Goal: Task Accomplishment & Management: Use online tool/utility

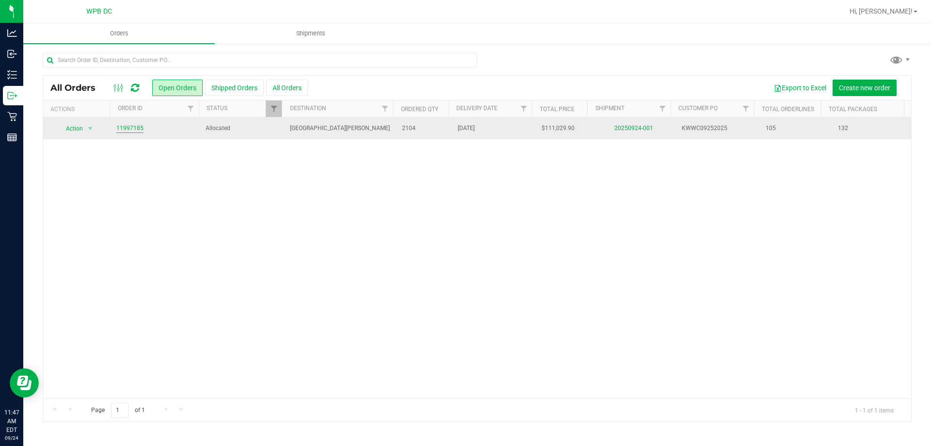
click at [123, 129] on link "11997185" at bounding box center [129, 128] width 27 height 9
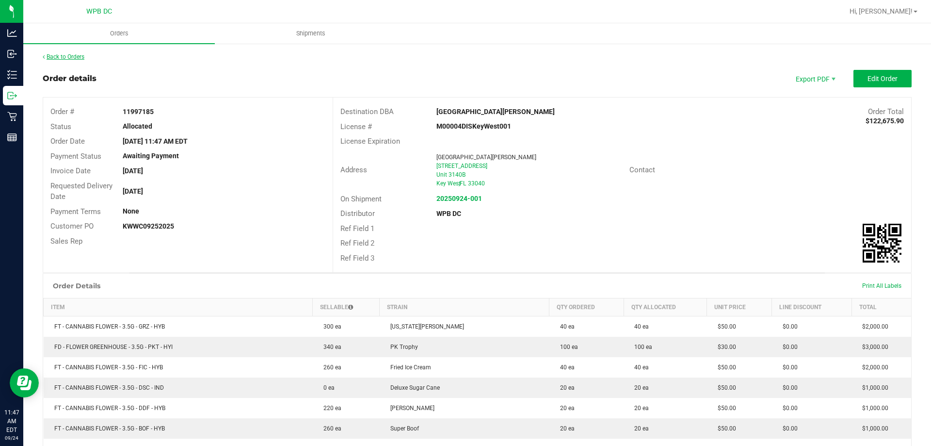
click at [64, 54] on link "Back to Orders" at bounding box center [64, 56] width 42 height 7
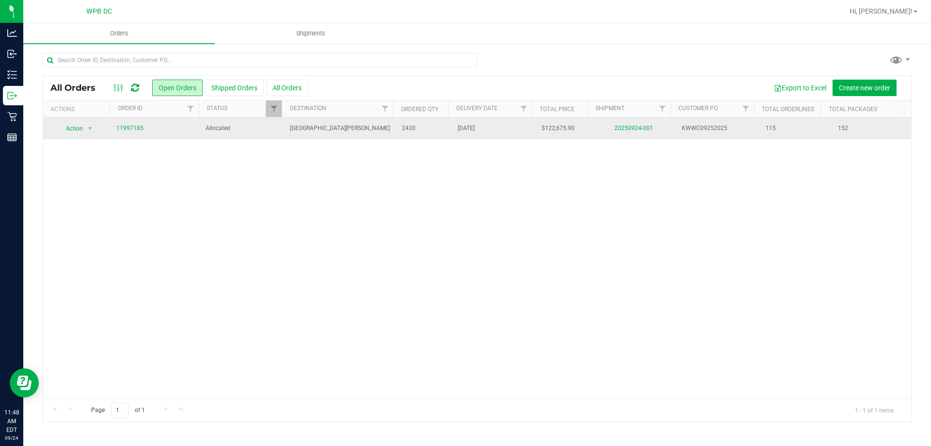
click at [622, 124] on td "20250924-001" at bounding box center [634, 128] width 84 height 22
click at [622, 127] on link "20250924-001" at bounding box center [633, 128] width 39 height 7
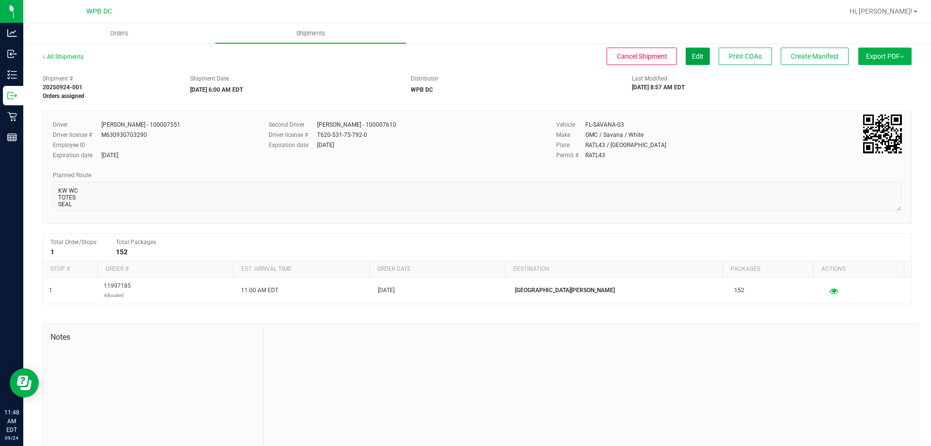
click at [699, 52] on button "Edit" at bounding box center [698, 56] width 24 height 17
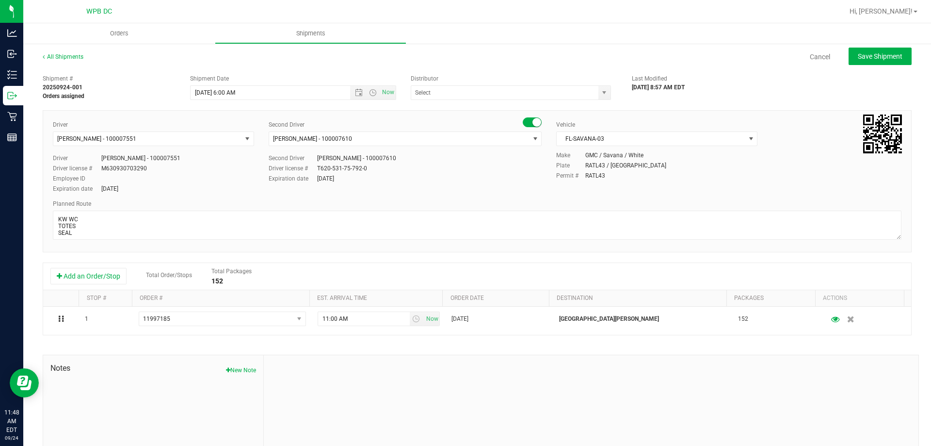
type input "WPB DC"
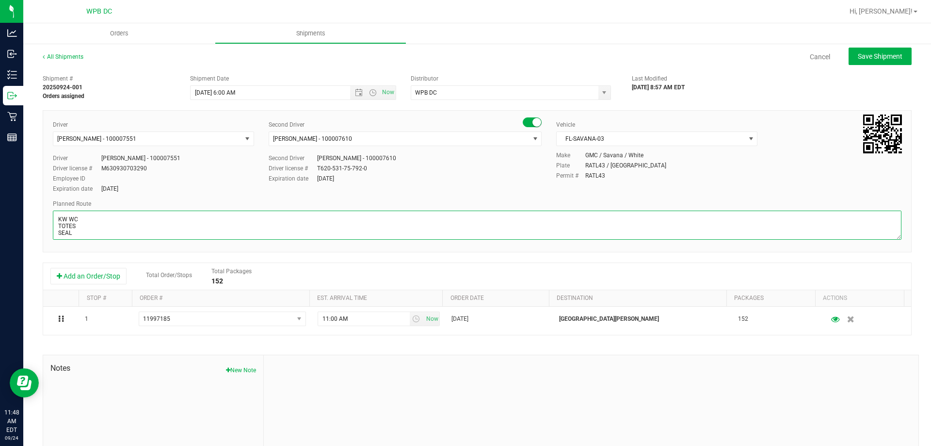
click at [87, 235] on textarea at bounding box center [477, 224] width 849 height 29
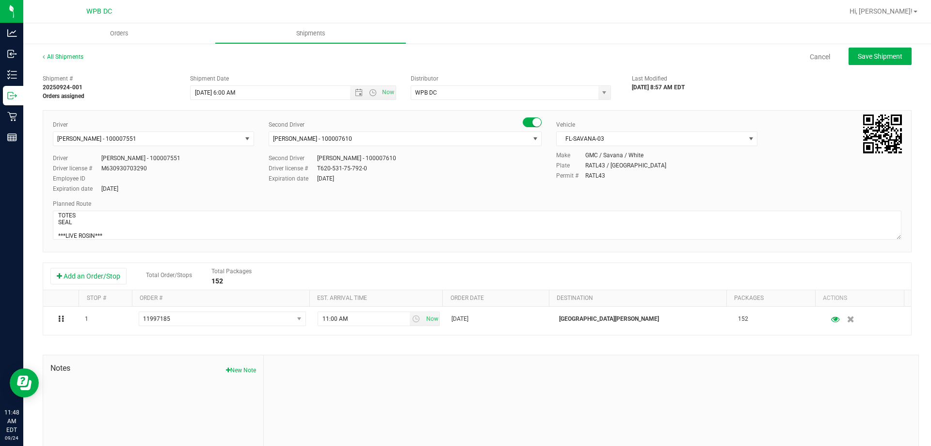
click at [753, 136] on div "Vehicle FL-SAVANA-03 Select Vehicle BT Vehicle FL-CHEROKEE-02 [GEOGRAPHIC_DATA]…" at bounding box center [657, 135] width 216 height 31
click at [747, 137] on span "select" at bounding box center [751, 139] width 8 height 8
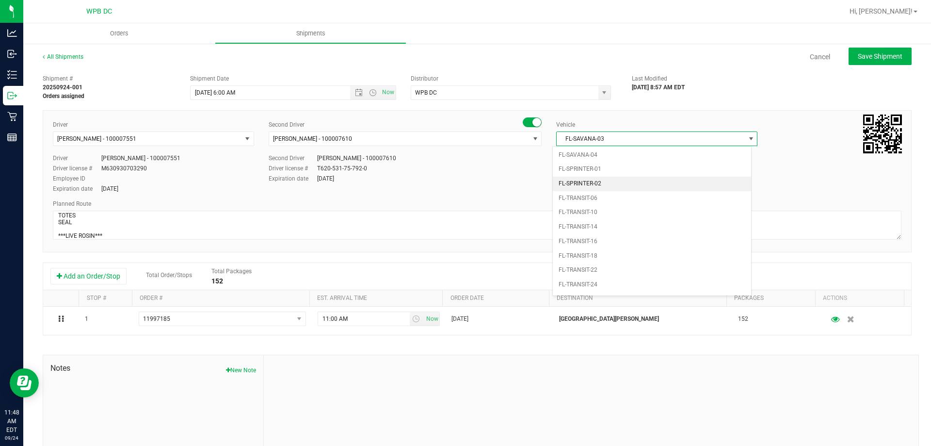
scroll to position [514, 0]
click at [604, 247] on li "FL-TRANSIT-18" at bounding box center [652, 247] width 198 height 15
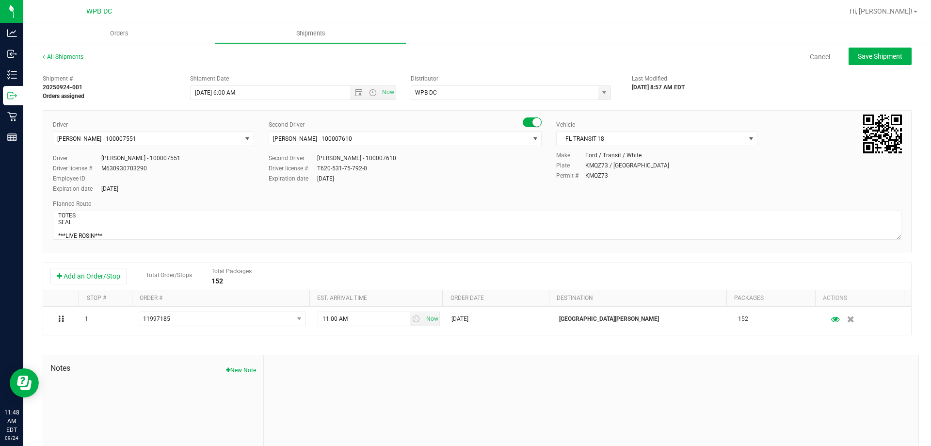
click at [407, 189] on div "Driver [PERSON_NAME] - 100007551 Select Driver [PERSON_NAME] - 100006559 [PERSO…" at bounding box center [477, 157] width 863 height 74
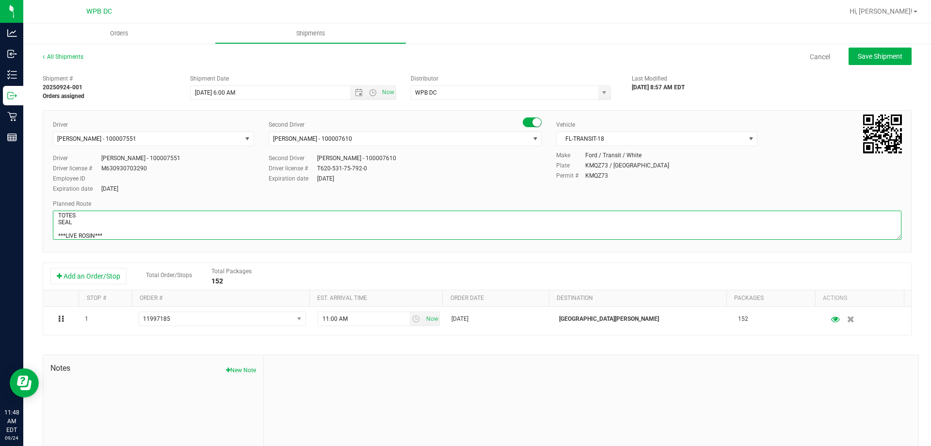
click at [140, 230] on textarea at bounding box center [477, 224] width 849 height 29
click at [130, 236] on textarea at bounding box center [477, 224] width 849 height 29
click at [57, 225] on textarea at bounding box center [477, 224] width 849 height 29
click at [83, 235] on textarea at bounding box center [477, 224] width 849 height 29
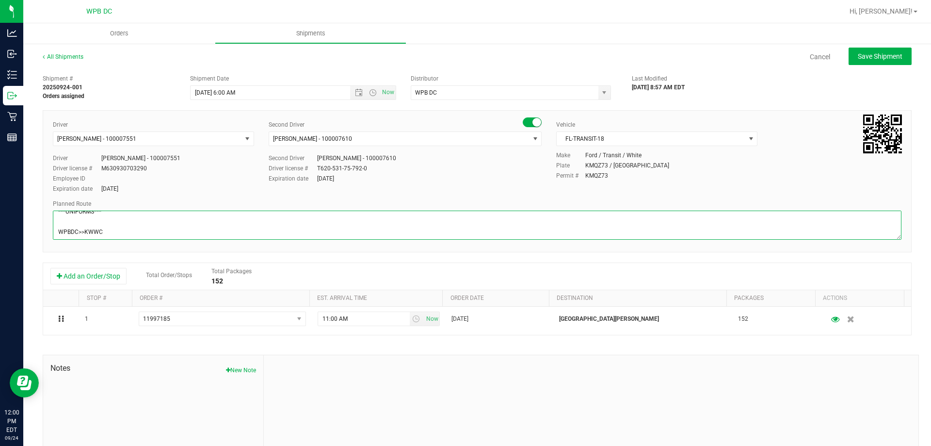
scroll to position [49, 0]
type textarea "KW WC 10 TOTES SEAL #598195-214 ***LIVE ROSIN*** ***UNIFORMS*** WPBDC>>KWWC"
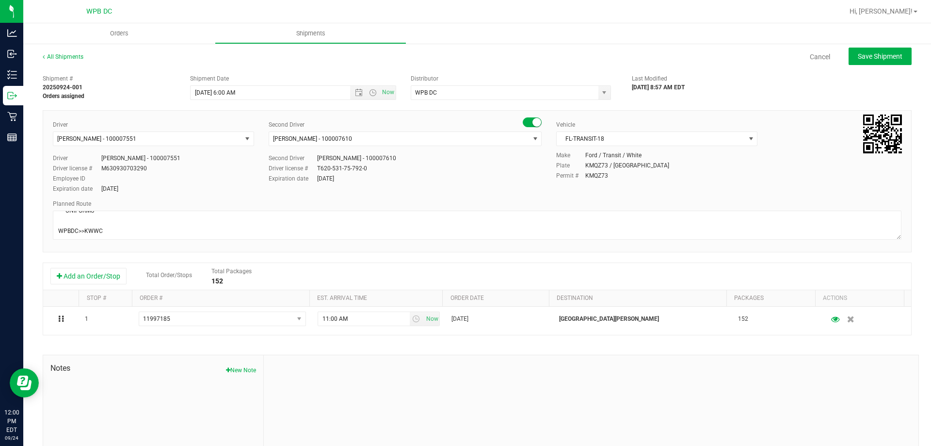
click at [456, 185] on div "Driver [PERSON_NAME] - 100007551 Select Driver [PERSON_NAME] - 100006559 [PERSO…" at bounding box center [477, 157] width 863 height 74
click at [891, 50] on button "Save Shipment" at bounding box center [880, 56] width 63 height 17
type input "[DATE] 10:00 AM"
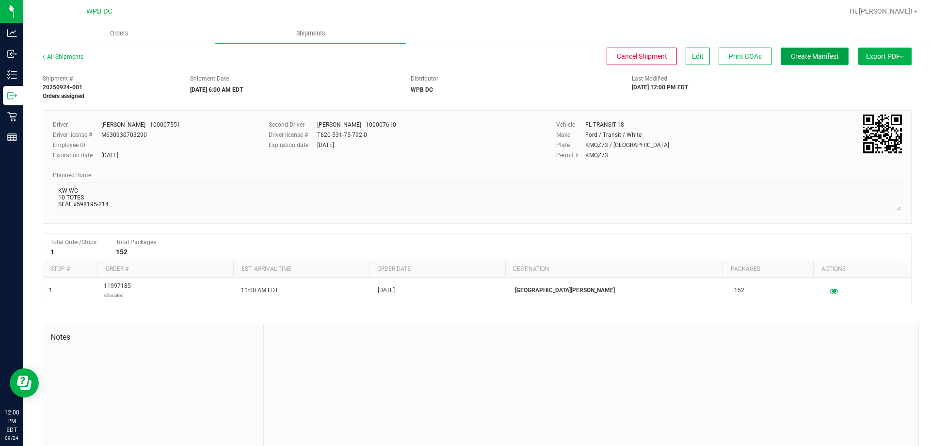
click at [811, 54] on span "Create Manifest" at bounding box center [815, 56] width 48 height 8
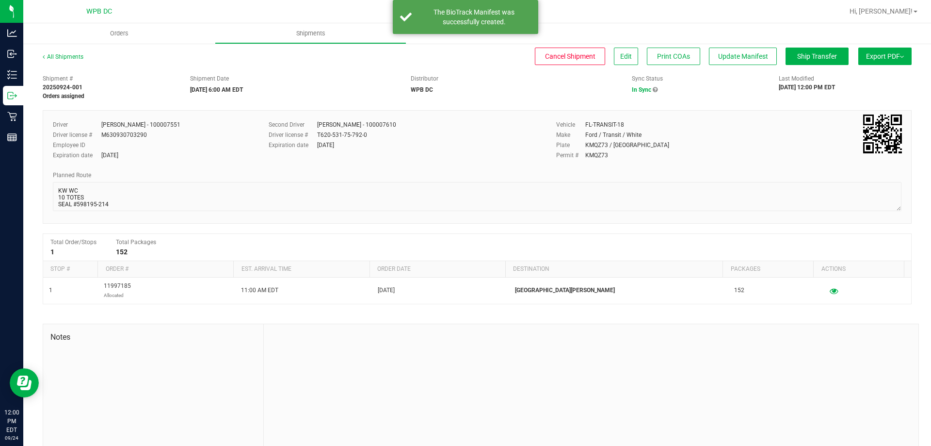
click at [879, 56] on span "Export PDF" at bounding box center [885, 56] width 38 height 8
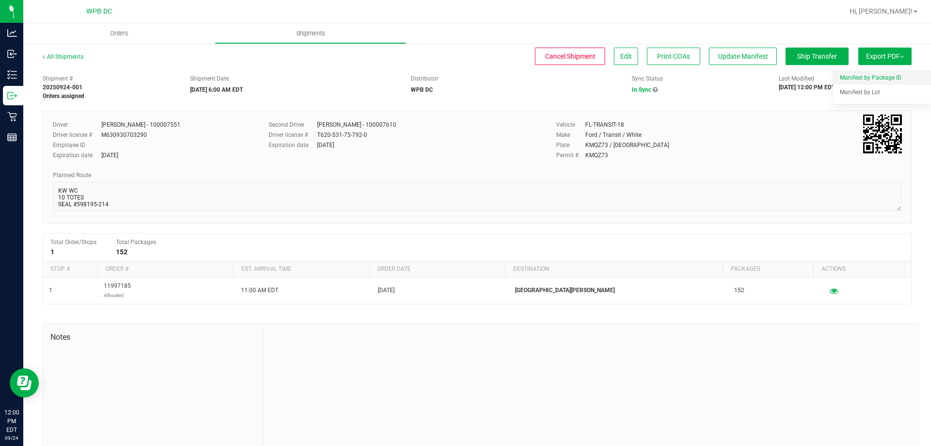
click at [870, 76] on span "Manifest by Package ID" at bounding box center [871, 77] width 62 height 7
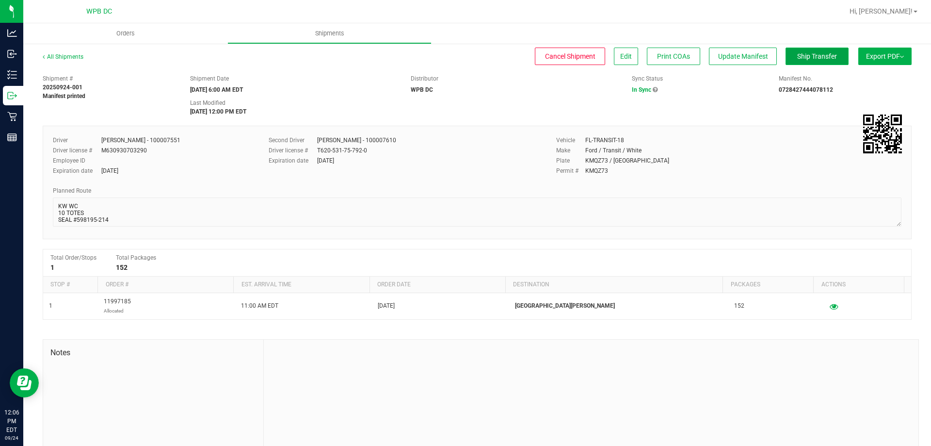
click at [808, 55] on span "Ship Transfer" at bounding box center [817, 56] width 40 height 8
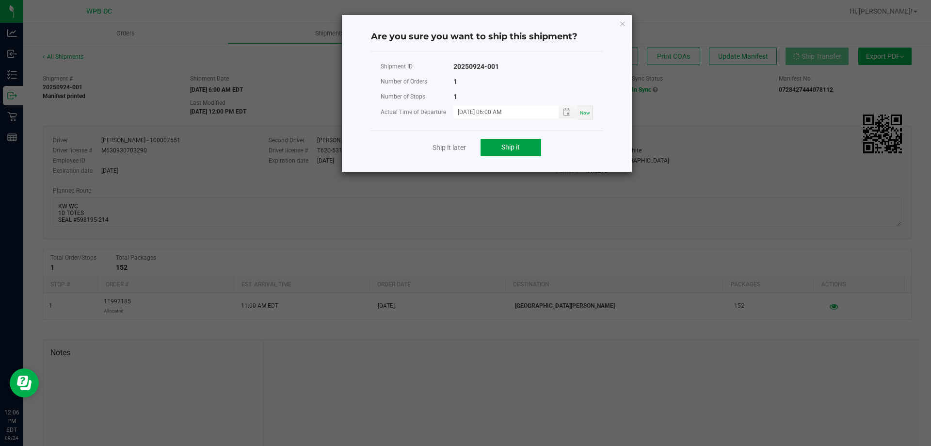
click at [507, 147] on span "Ship it" at bounding box center [510, 147] width 18 height 8
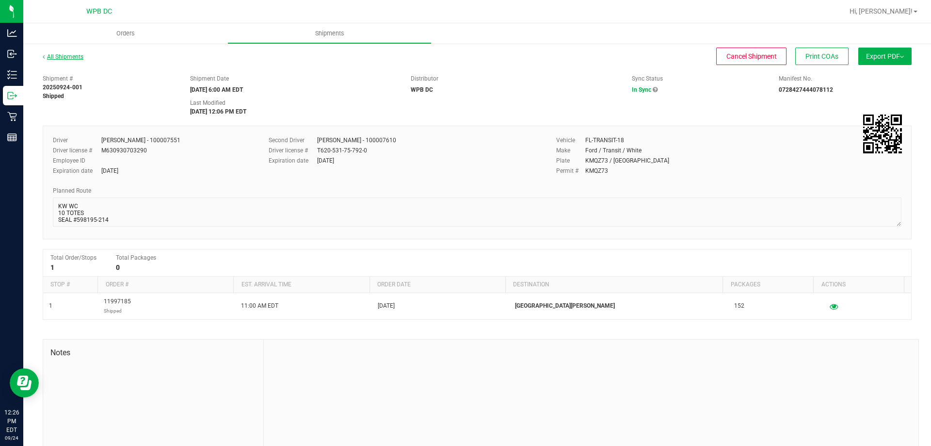
click at [81, 56] on link "All Shipments" at bounding box center [63, 56] width 41 height 7
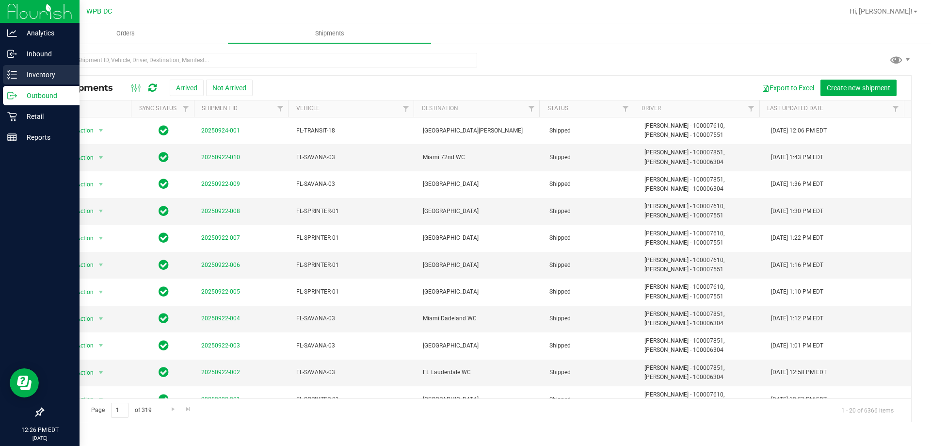
click at [38, 74] on p "Inventory" at bounding box center [46, 75] width 58 height 12
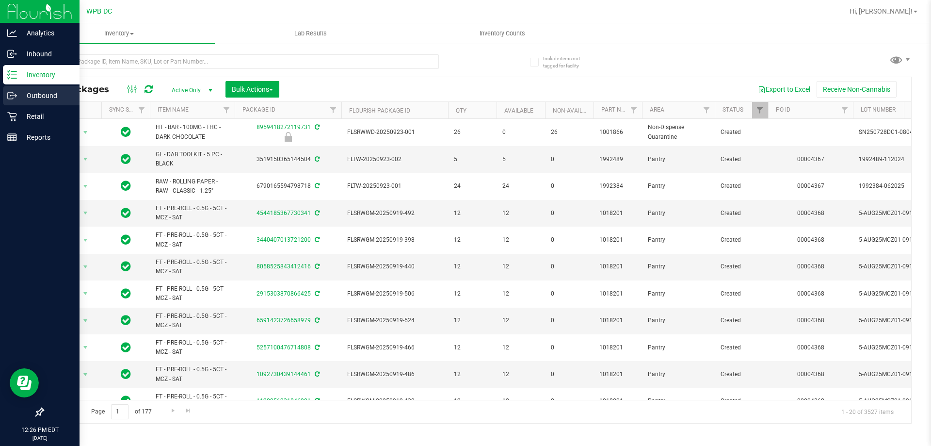
click at [46, 90] on p "Outbound" at bounding box center [46, 96] width 58 height 12
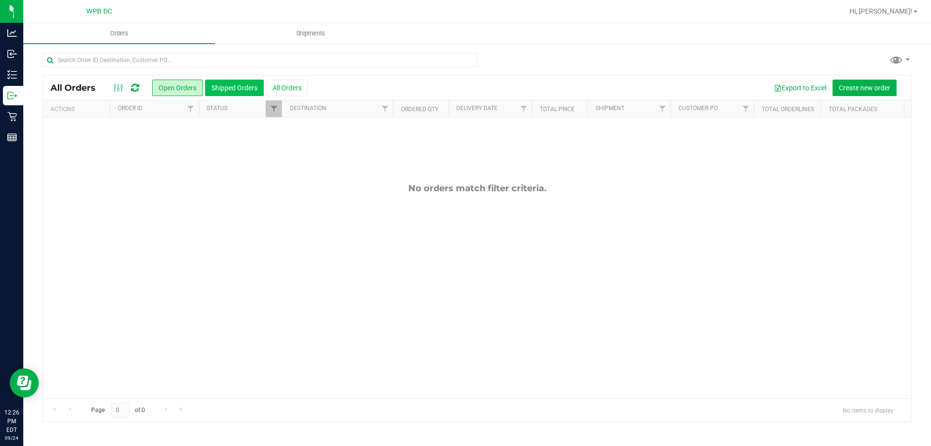
click at [228, 96] on div "All Orders Open Orders Shipped Orders All Orders Export to Excel Create new ord…" at bounding box center [477, 88] width 868 height 24
click at [229, 89] on button "Shipped Orders" at bounding box center [234, 88] width 59 height 16
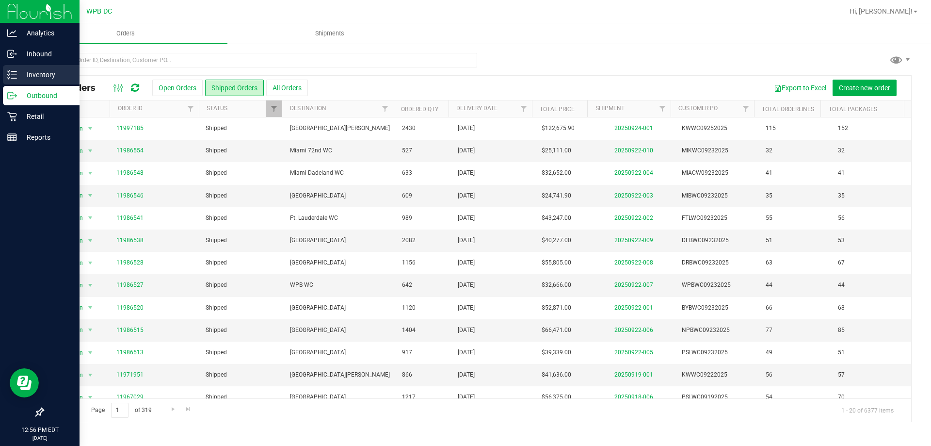
click at [35, 74] on p "Inventory" at bounding box center [46, 75] width 58 height 12
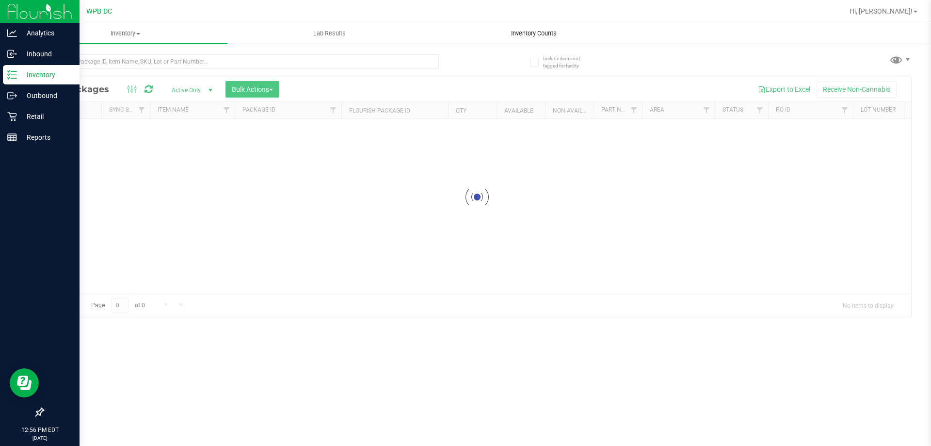
click at [548, 35] on span "Inventory Counts" at bounding box center [534, 33] width 72 height 9
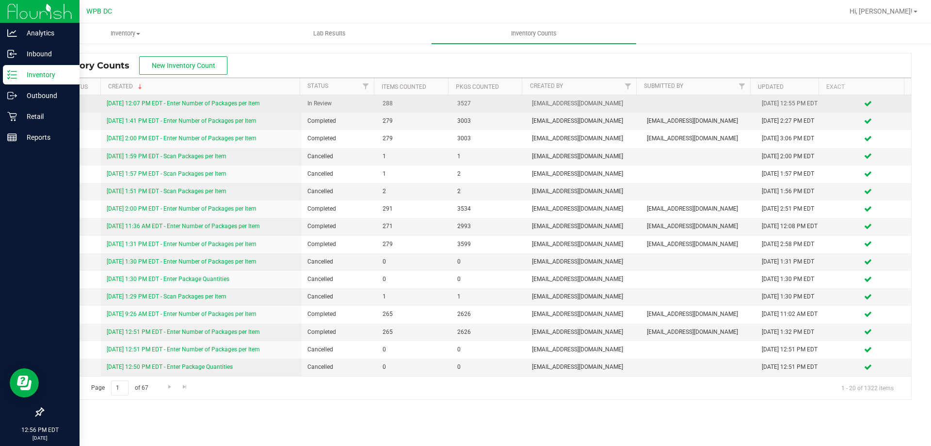
click at [202, 106] on link "[DATE] 12:07 PM EDT - Enter Number of Packages per Item" at bounding box center [183, 103] width 153 height 7
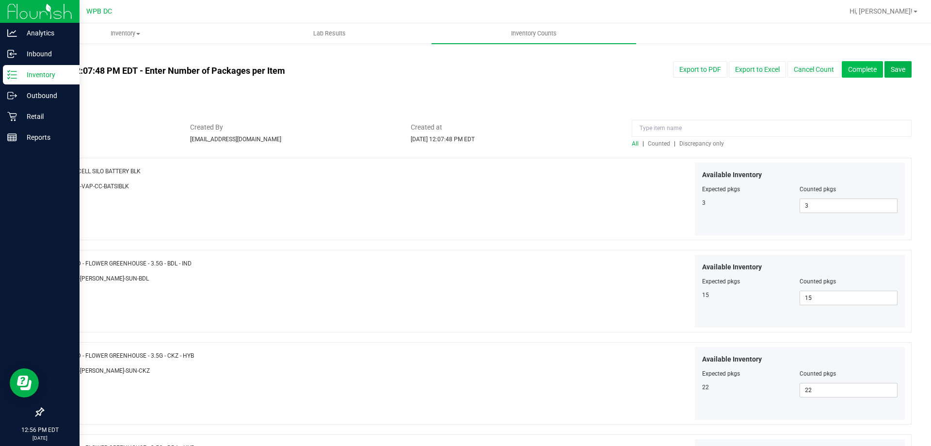
click at [861, 66] on button "Complete" at bounding box center [862, 69] width 41 height 16
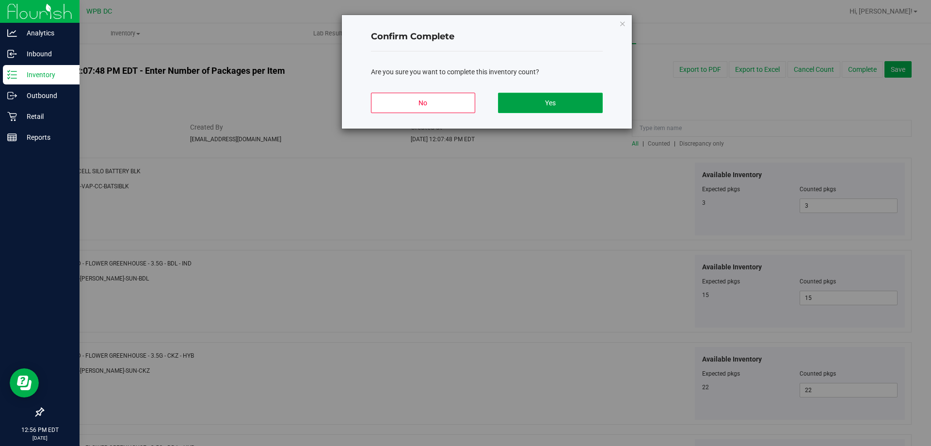
click at [551, 105] on button "Yes" at bounding box center [550, 103] width 104 height 20
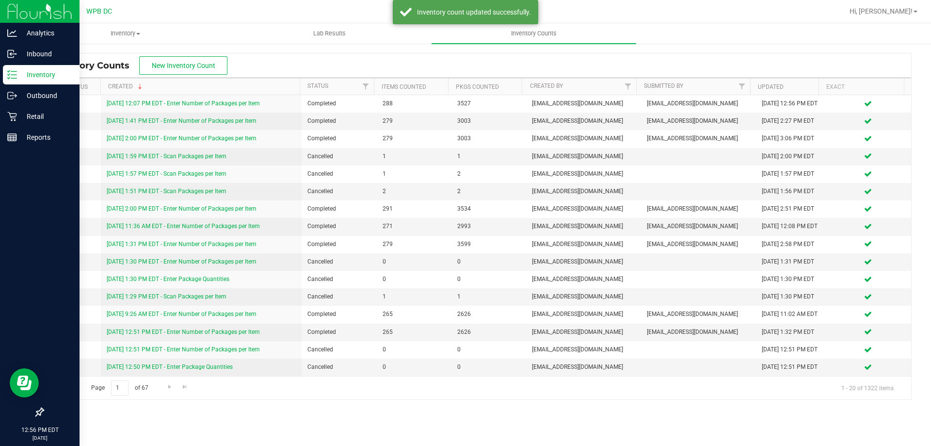
click at [20, 79] on p "Inventory" at bounding box center [46, 75] width 58 height 12
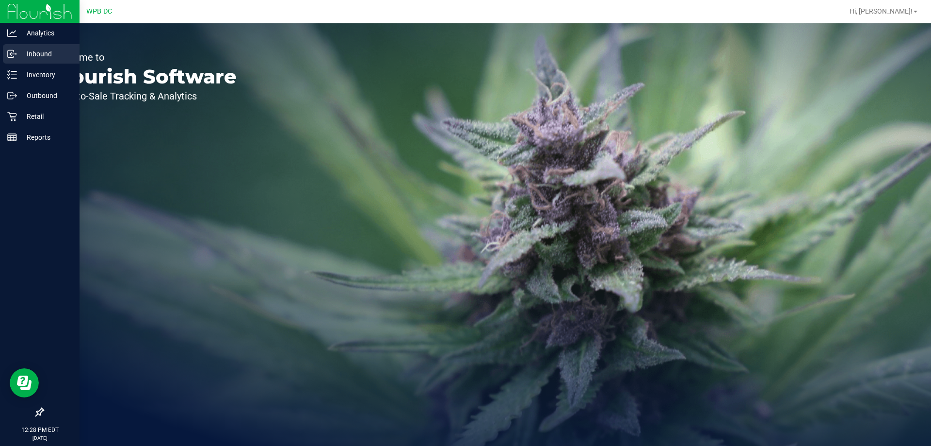
click at [42, 60] on div "Inbound" at bounding box center [41, 53] width 77 height 19
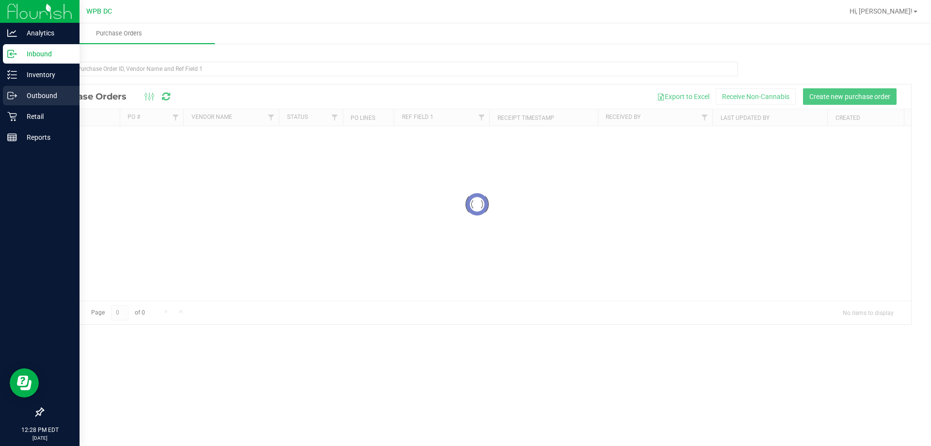
click at [36, 91] on p "Outbound" at bounding box center [46, 96] width 58 height 12
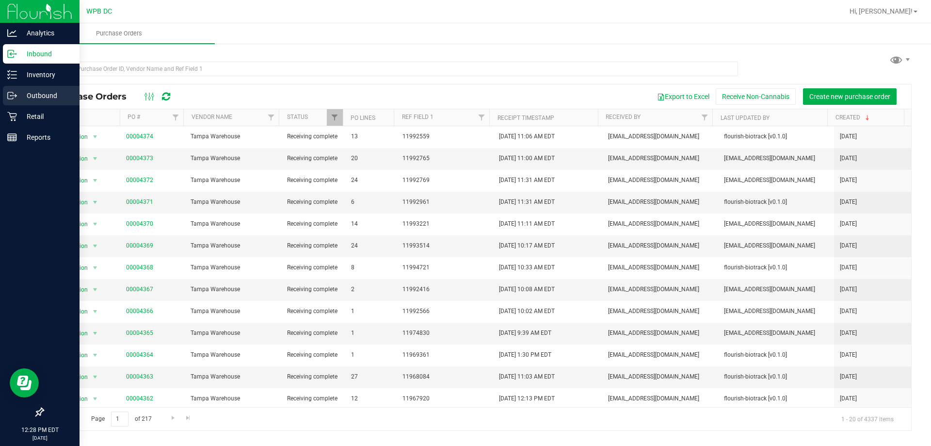
click at [36, 91] on p "Outbound" at bounding box center [46, 96] width 58 height 12
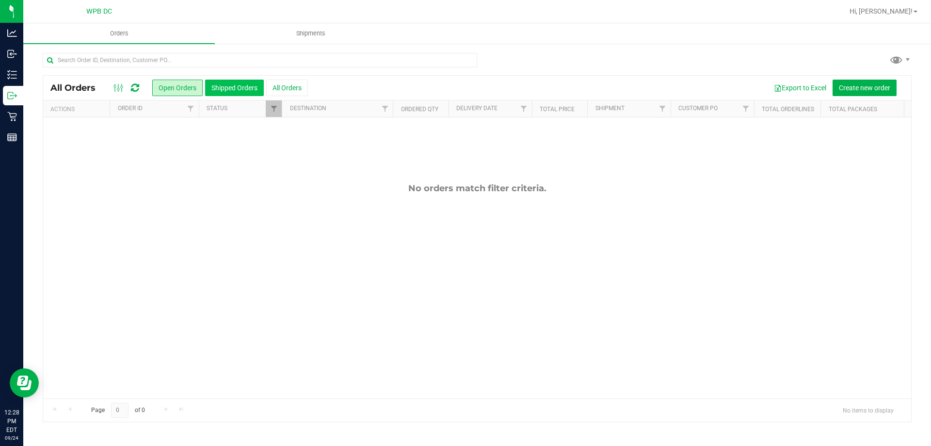
click at [245, 90] on button "Shipped Orders" at bounding box center [234, 88] width 59 height 16
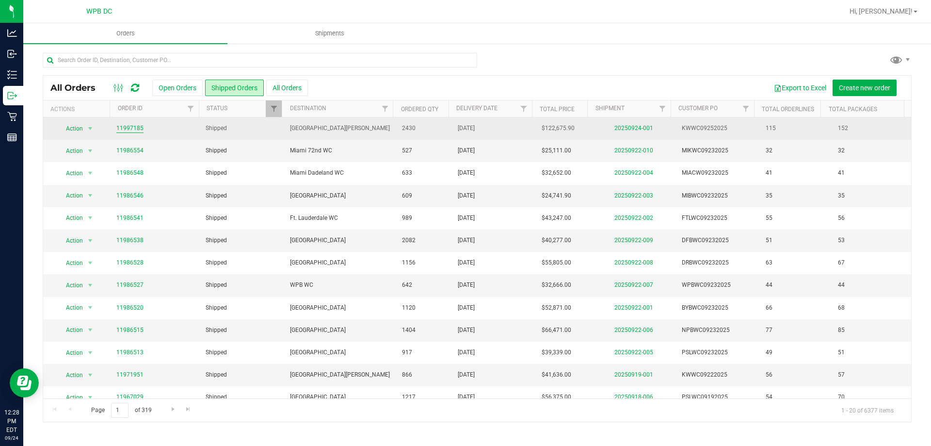
click at [136, 127] on link "11997185" at bounding box center [129, 128] width 27 height 9
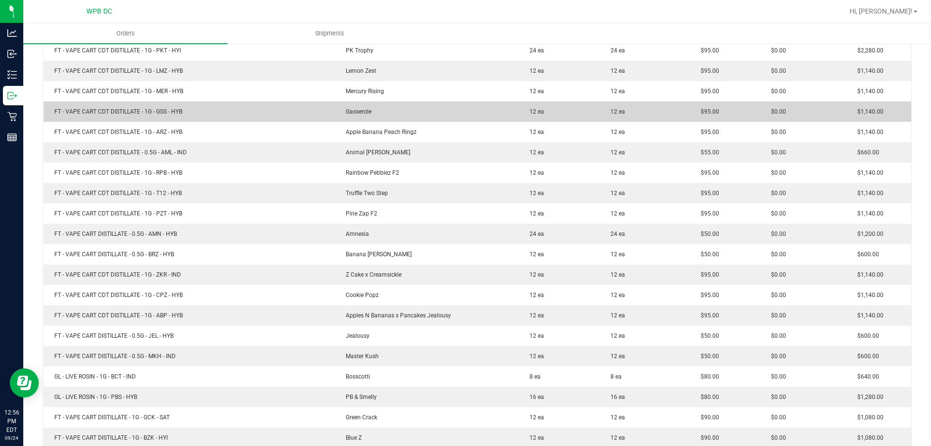
scroll to position [1235, 0]
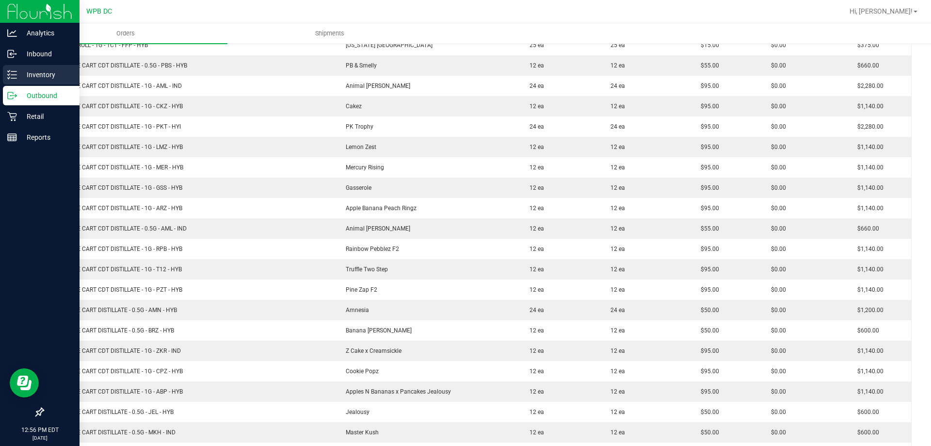
click at [29, 75] on p "Inventory" at bounding box center [46, 75] width 58 height 12
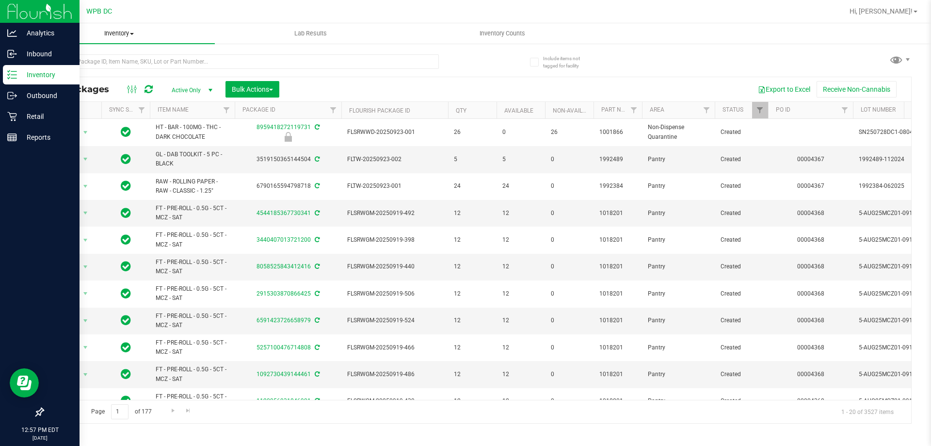
click at [131, 31] on span "Inventory" at bounding box center [119, 33] width 192 height 9
click at [80, 66] on span "All inventory" at bounding box center [55, 70] width 65 height 8
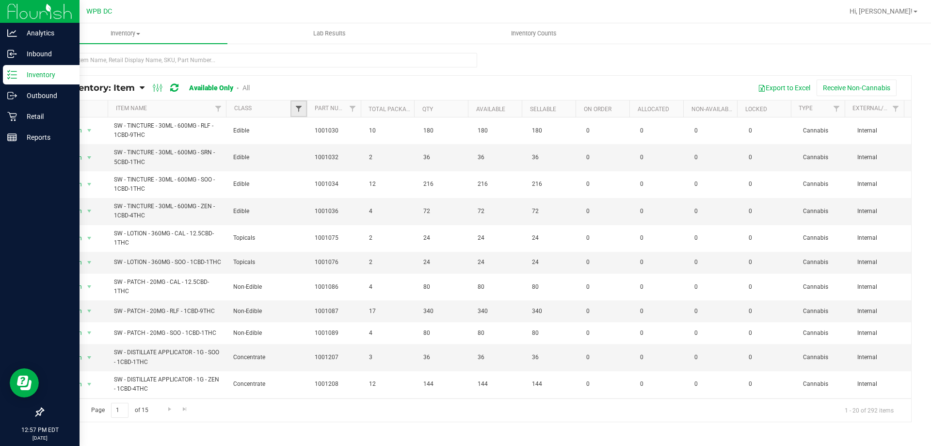
click at [296, 112] on span "Filter" at bounding box center [299, 109] width 8 height 8
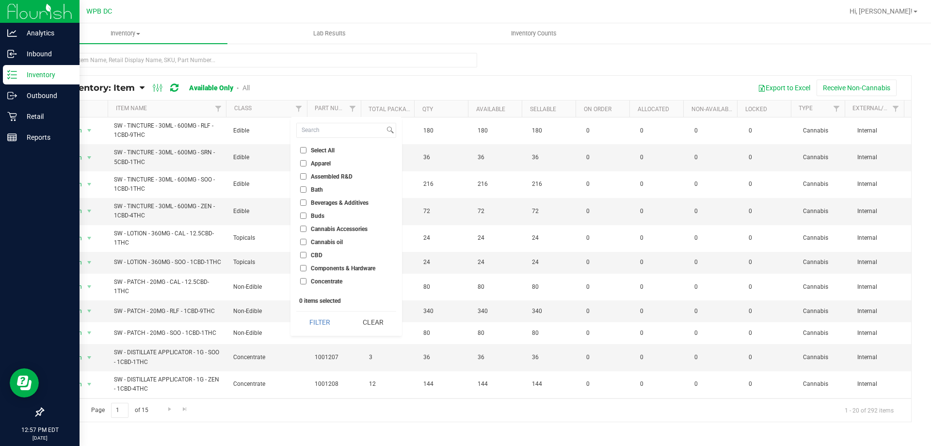
click at [336, 229] on span "Cannabis Accessories" at bounding box center [339, 229] width 57 height 6
click at [306, 229] on input "Cannabis Accessories" at bounding box center [303, 229] width 6 height 6
checkbox input "true"
click at [331, 326] on button "Filter" at bounding box center [319, 321] width 47 height 21
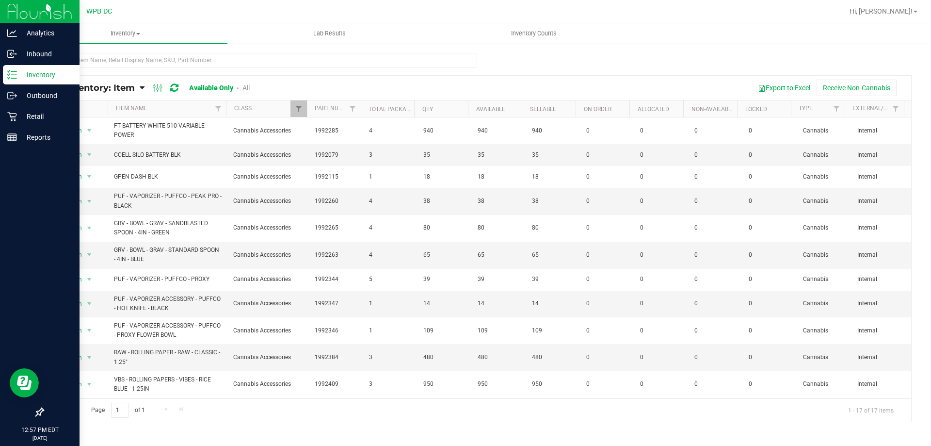
click at [193, 111] on th "Item Name" at bounding box center [167, 108] width 118 height 17
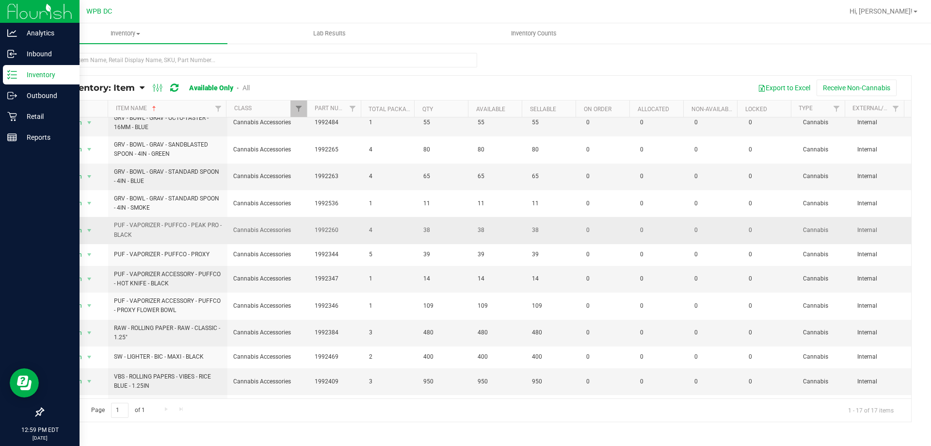
scroll to position [150, 0]
